Goal: Navigation & Orientation: Find specific page/section

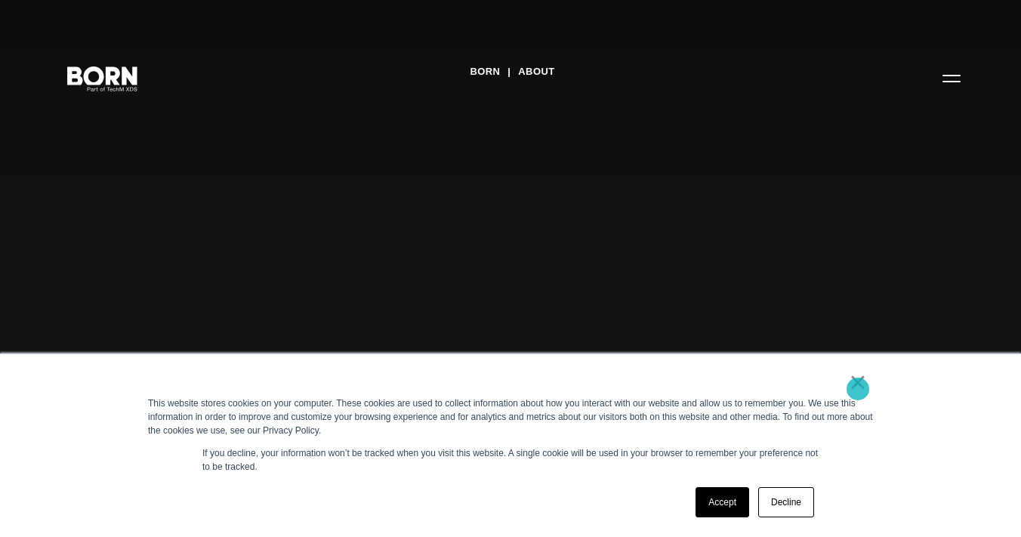
click at [858, 387] on link "×" at bounding box center [858, 382] width 18 height 14
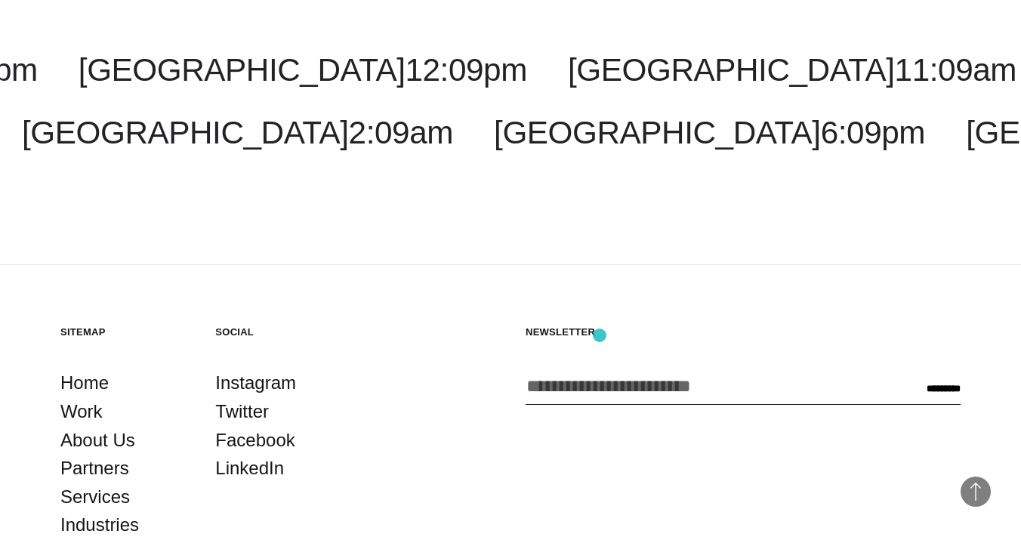
scroll to position [4804, 0]
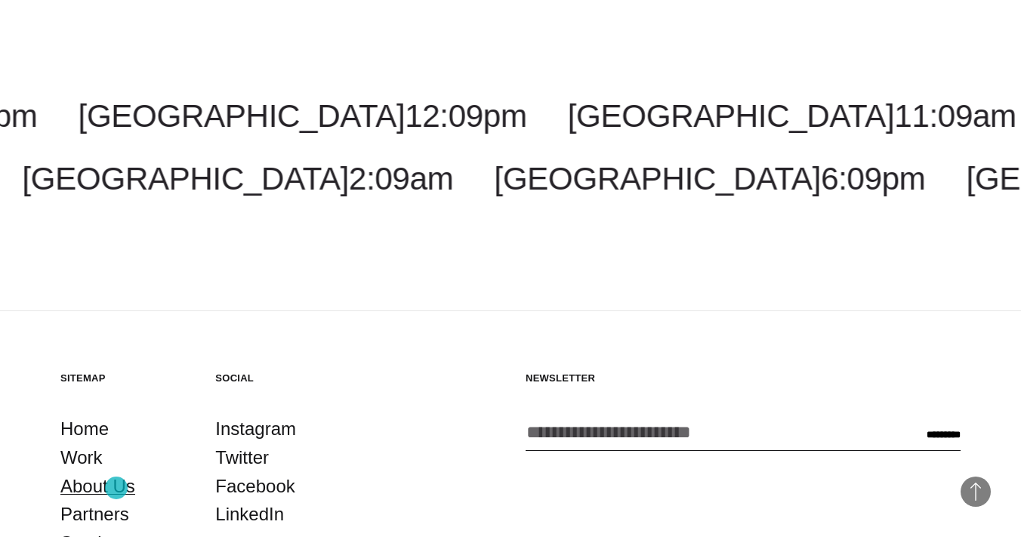
click at [117, 487] on link "About Us" at bounding box center [97, 486] width 75 height 29
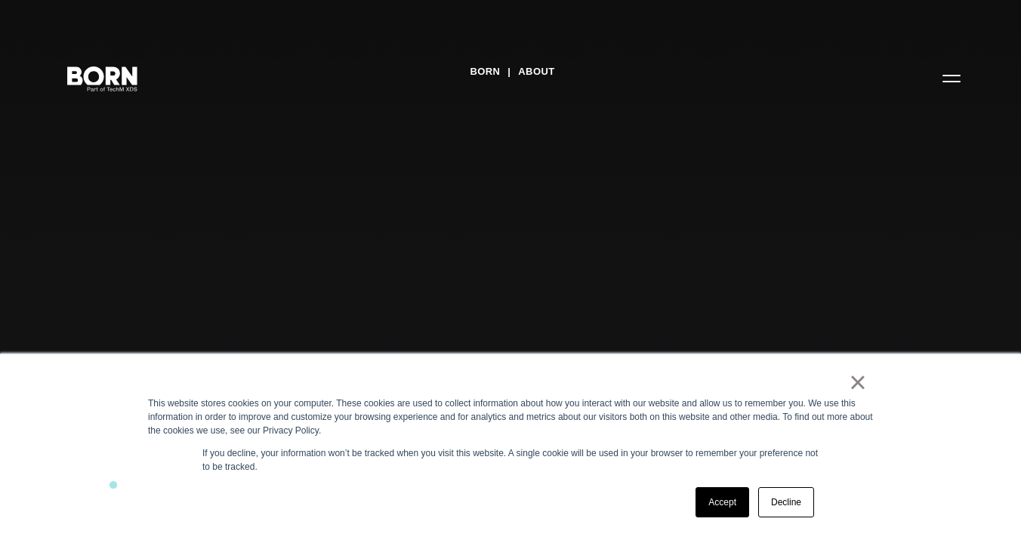
click at [113, 485] on div "× This website stores cookies on your computer. These cookies are used to colle…" at bounding box center [510, 445] width 1021 height 184
click at [782, 508] on link "Decline" at bounding box center [786, 502] width 56 height 30
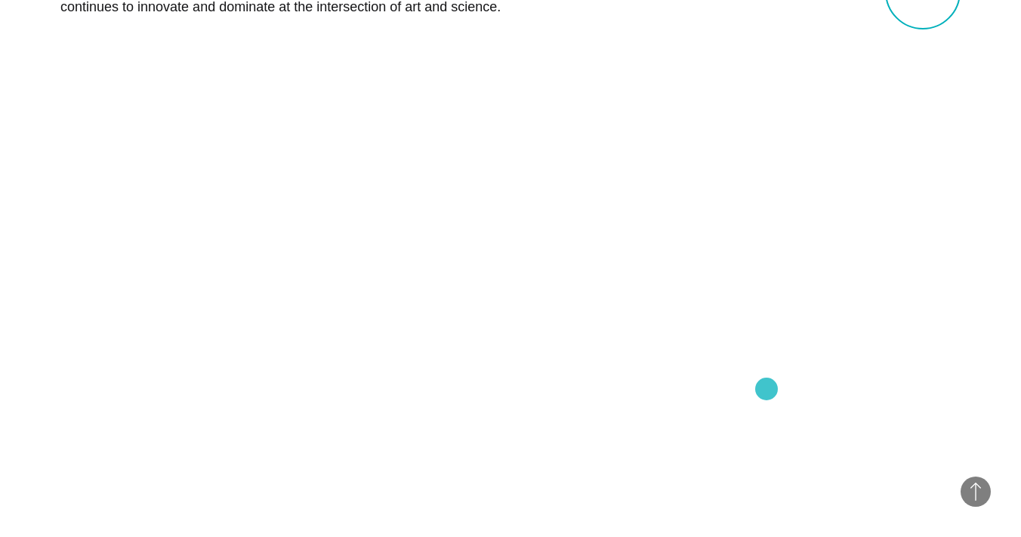
scroll to position [1011, 0]
